Goal: Information Seeking & Learning: Learn about a topic

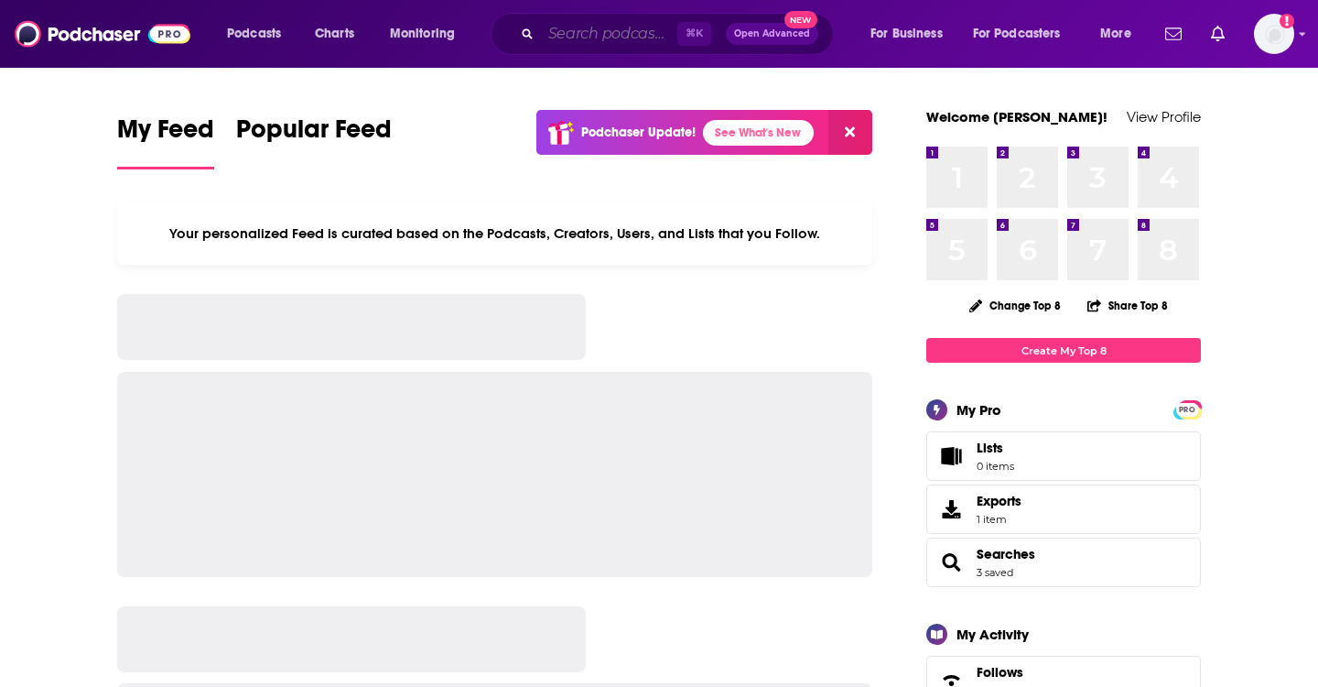
click at [571, 26] on input "Search podcasts, credits, & more..." at bounding box center [609, 33] width 136 height 29
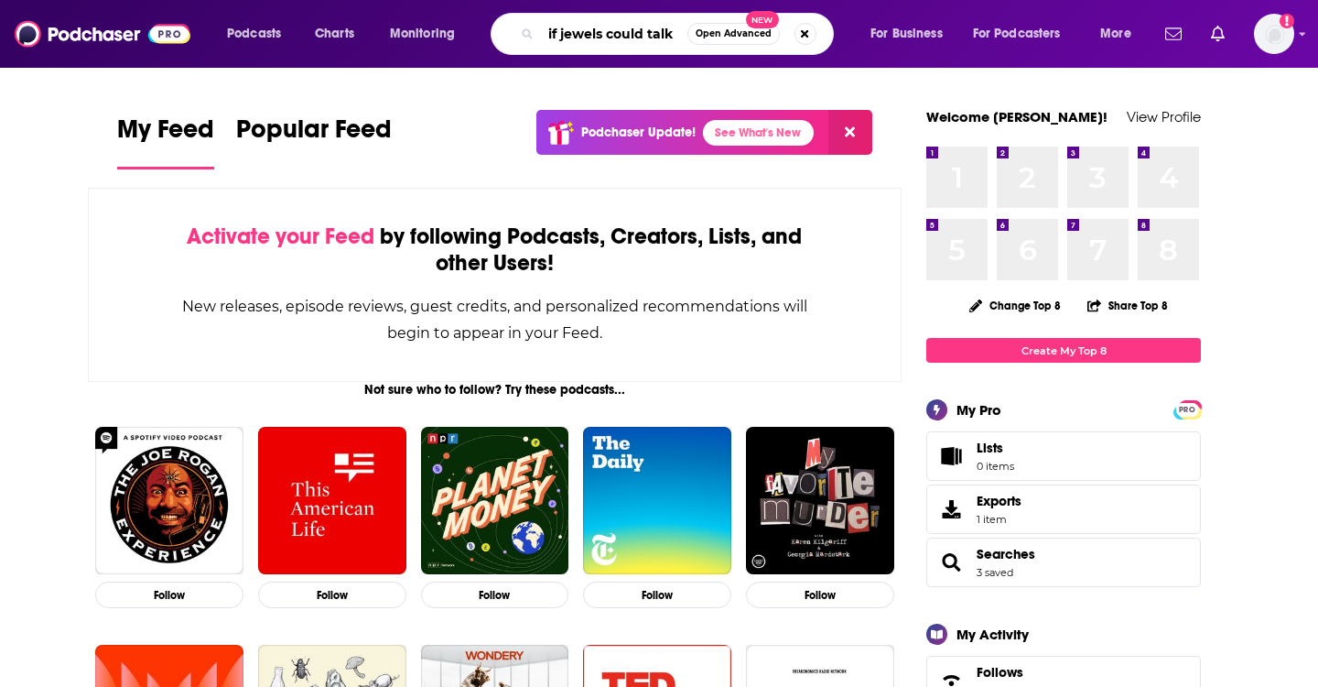
type input "if jewels could talk"
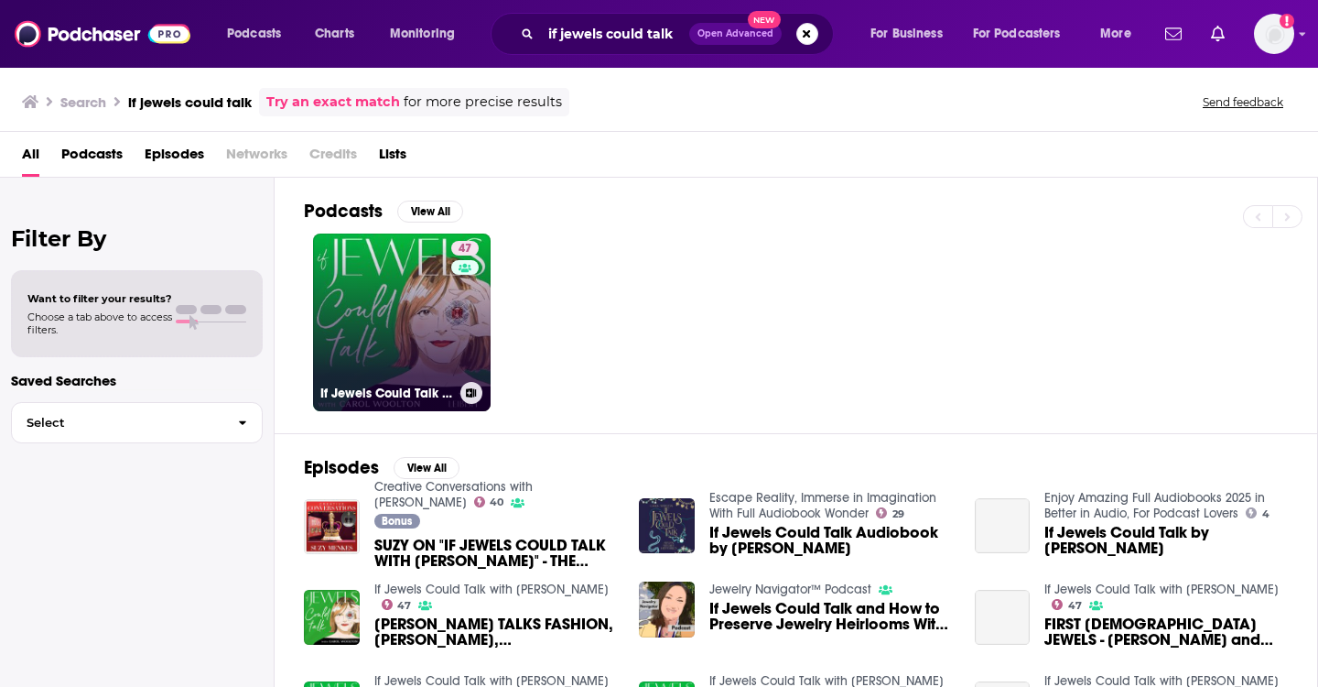
click at [439, 291] on link "47 If Jewels Could Talk with [PERSON_NAME]" at bounding box center [402, 322] width 178 height 178
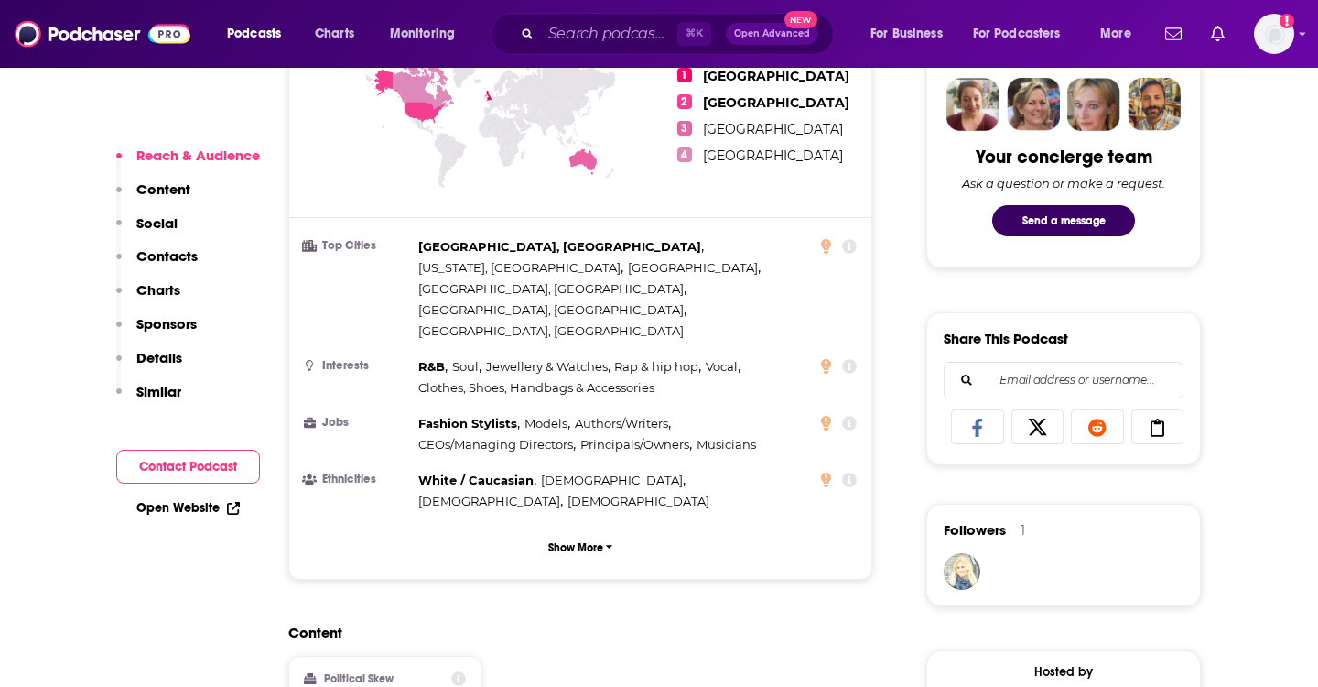
scroll to position [954, 0]
